Goal: Information Seeking & Learning: Learn about a topic

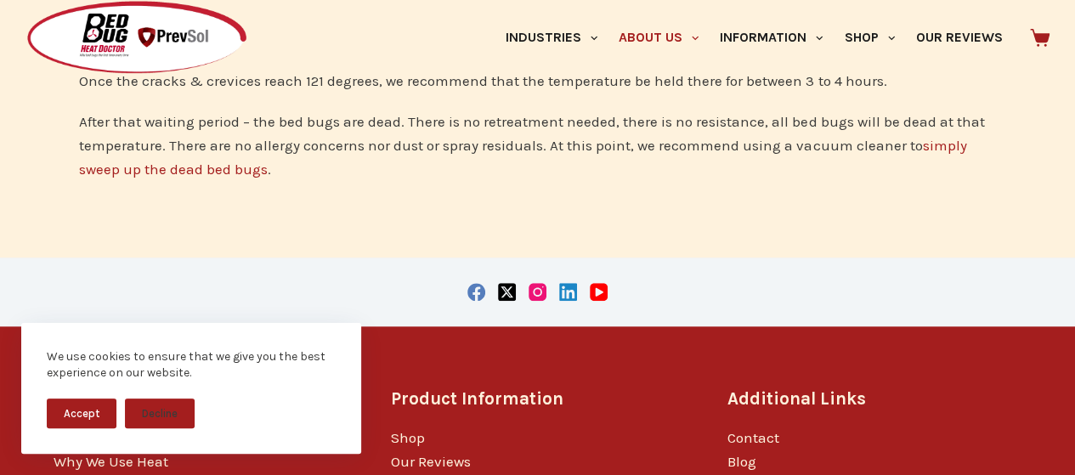
scroll to position [985, 0]
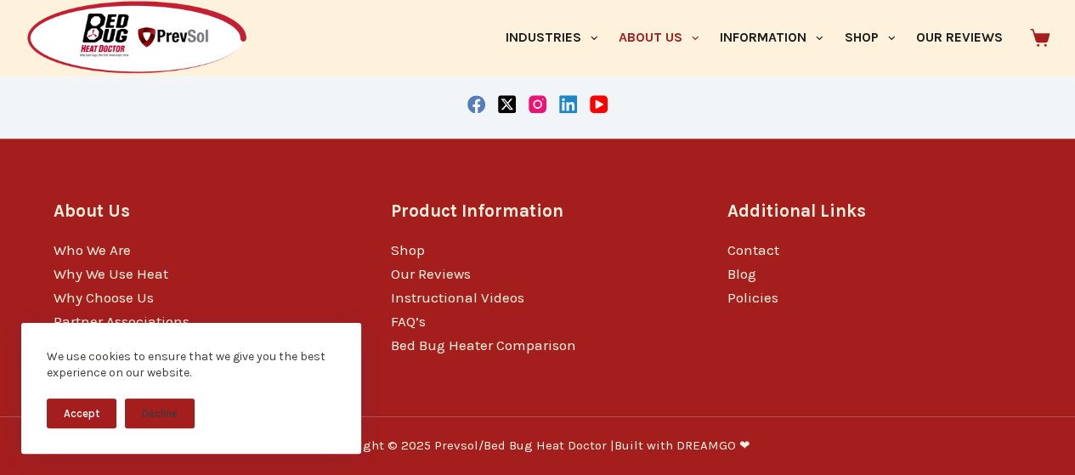
click at [84, 407] on button "Accept" at bounding box center [82, 414] width 70 height 30
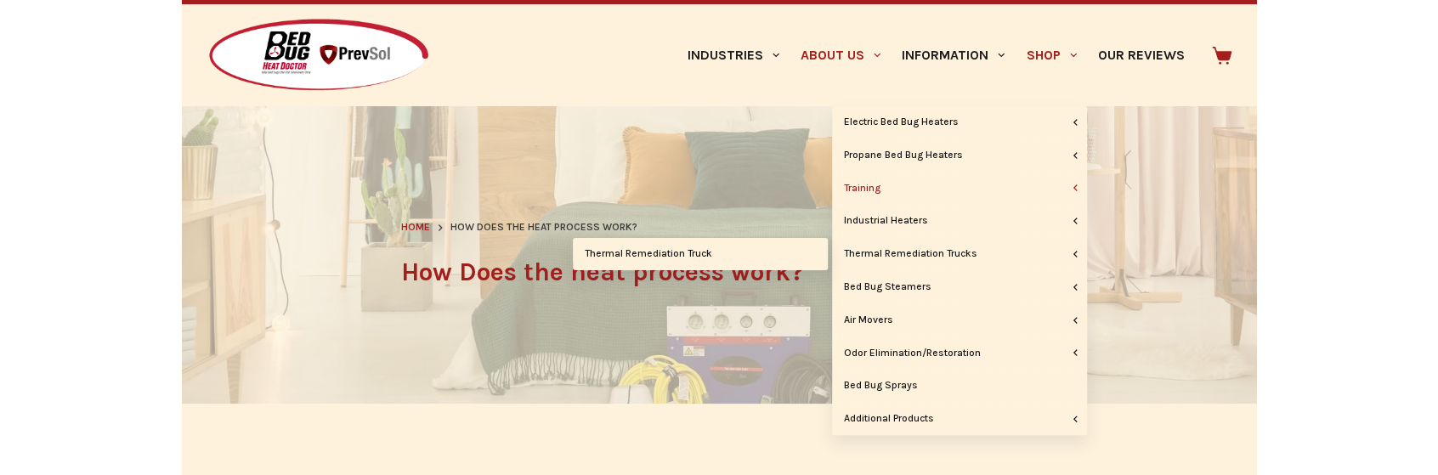
scroll to position [37, 0]
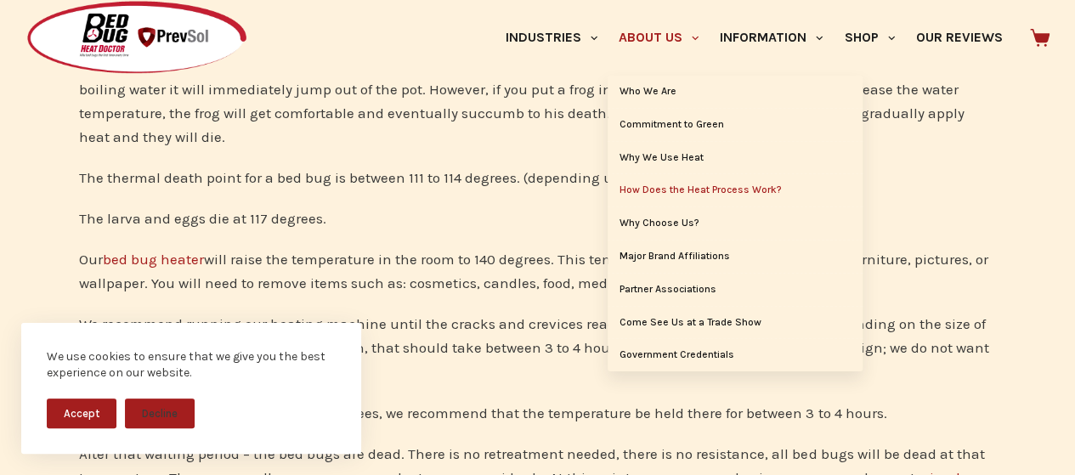
scroll to position [712, 0]
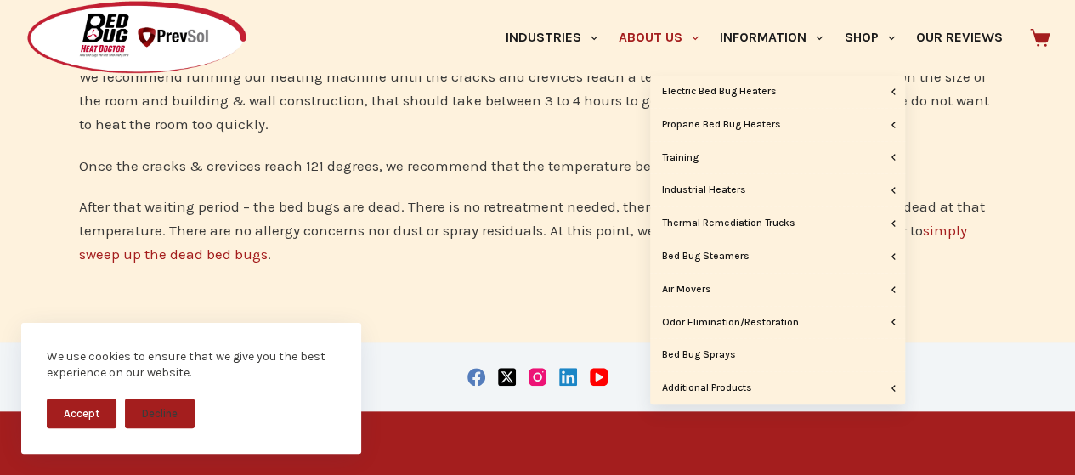
click at [515, 310] on div "Do you remember the old adage of boiling a frog? That same principle is applied…" at bounding box center [537, 36] width 1075 height 613
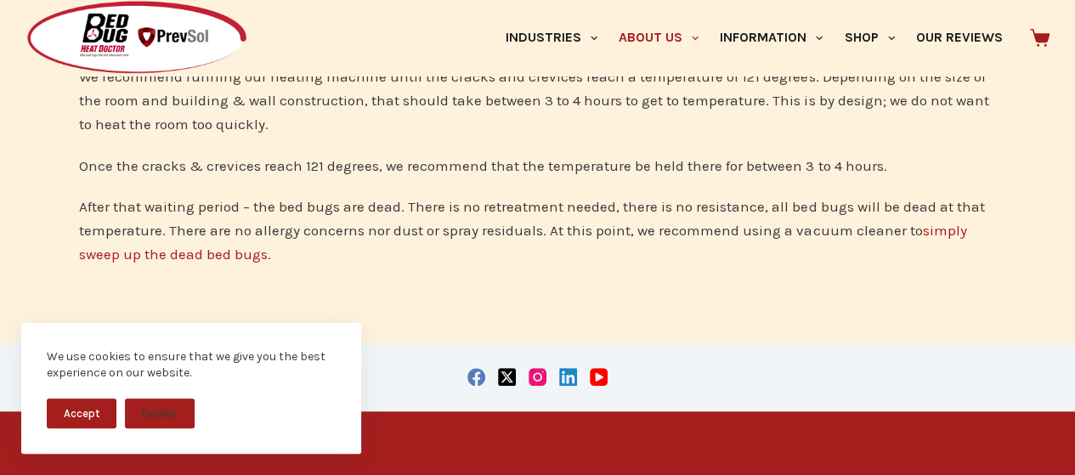
click at [76, 401] on button "Accept" at bounding box center [82, 414] width 70 height 30
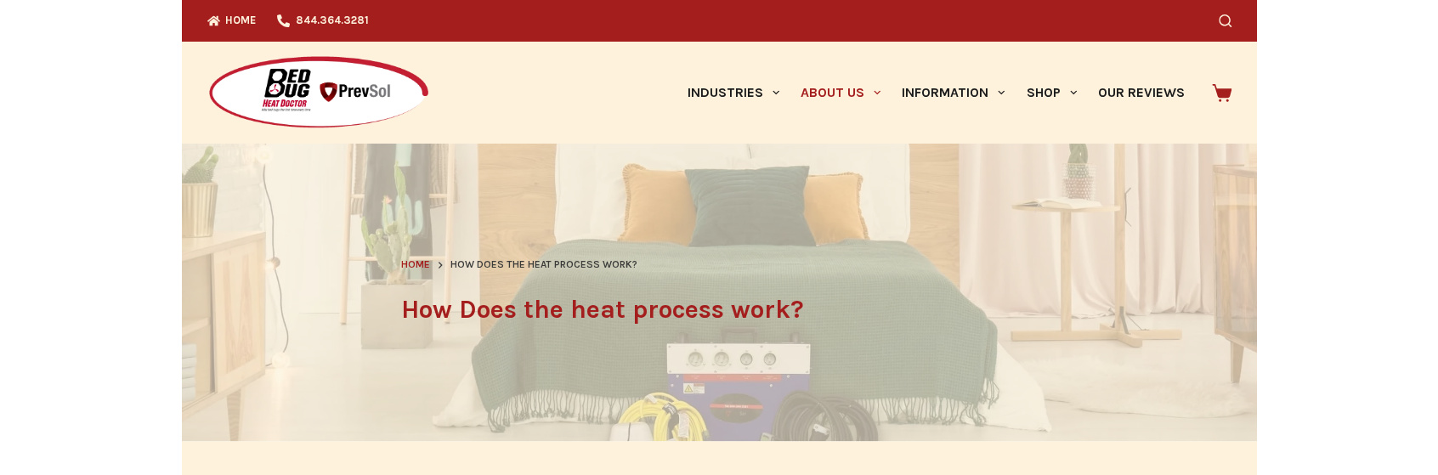
scroll to position [0, 0]
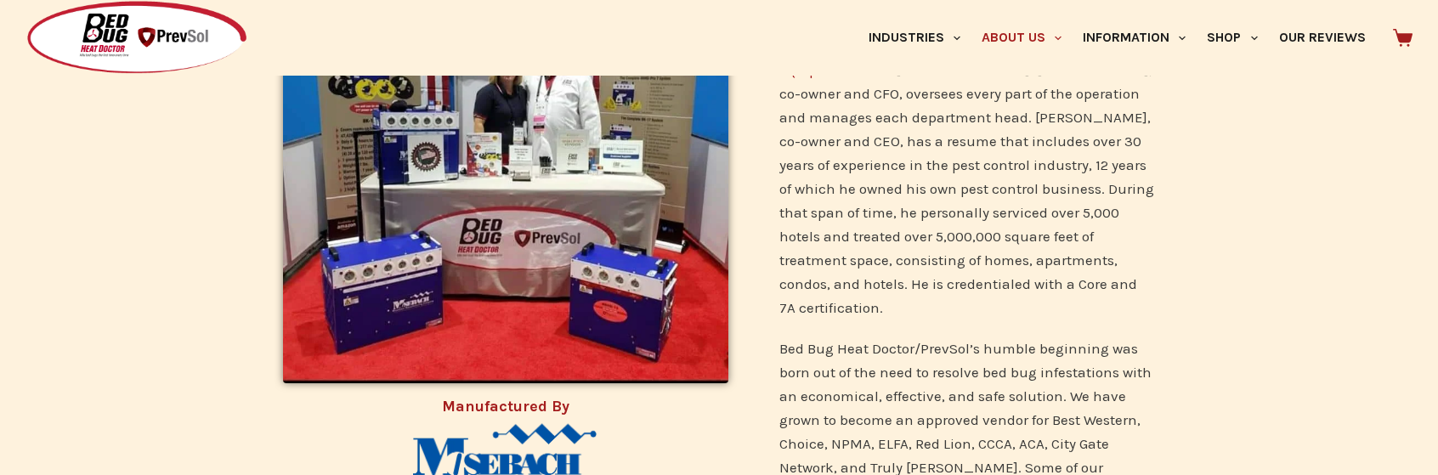
scroll to position [680, 0]
